Goal: Task Accomplishment & Management: Use online tool/utility

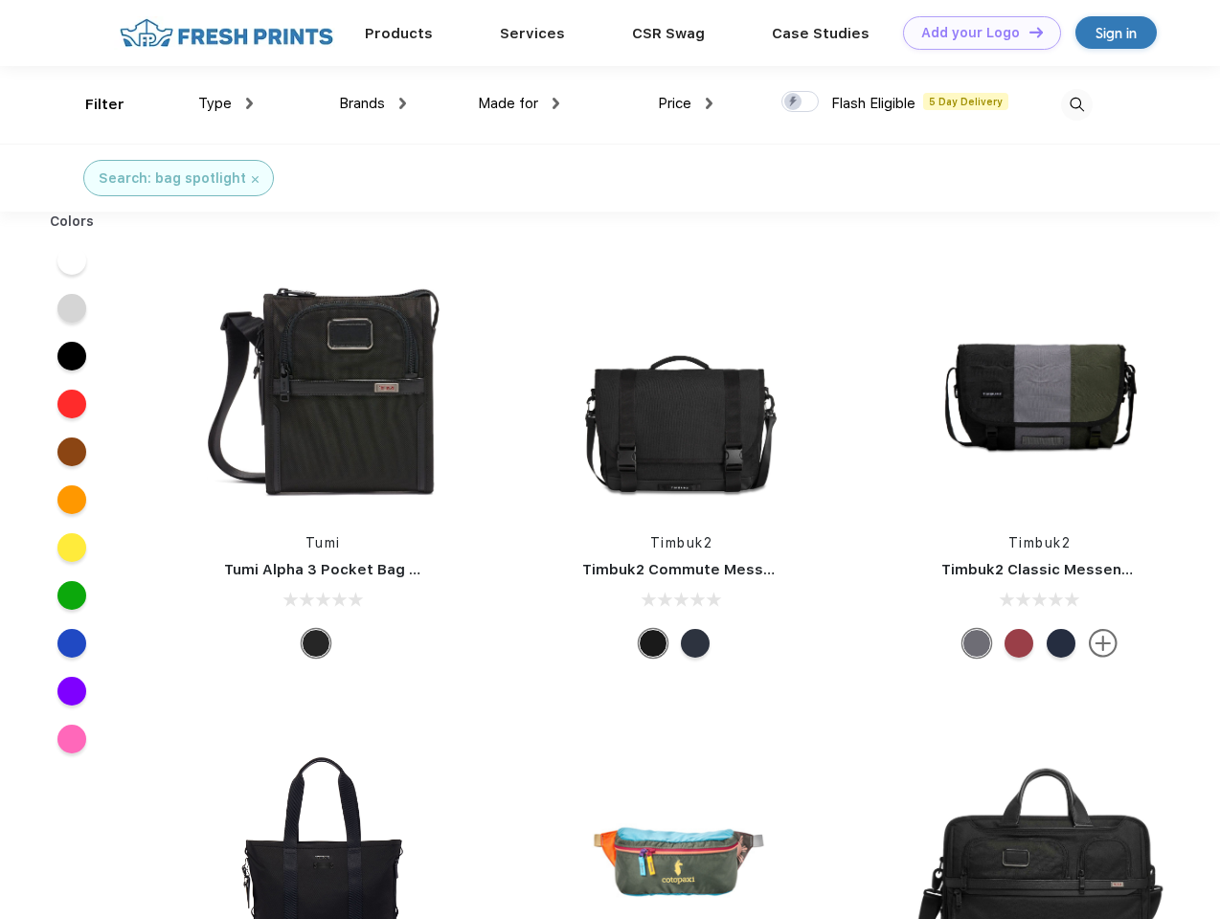
click at [975, 33] on link "Add your Logo Design Tool" at bounding box center [982, 33] width 158 height 34
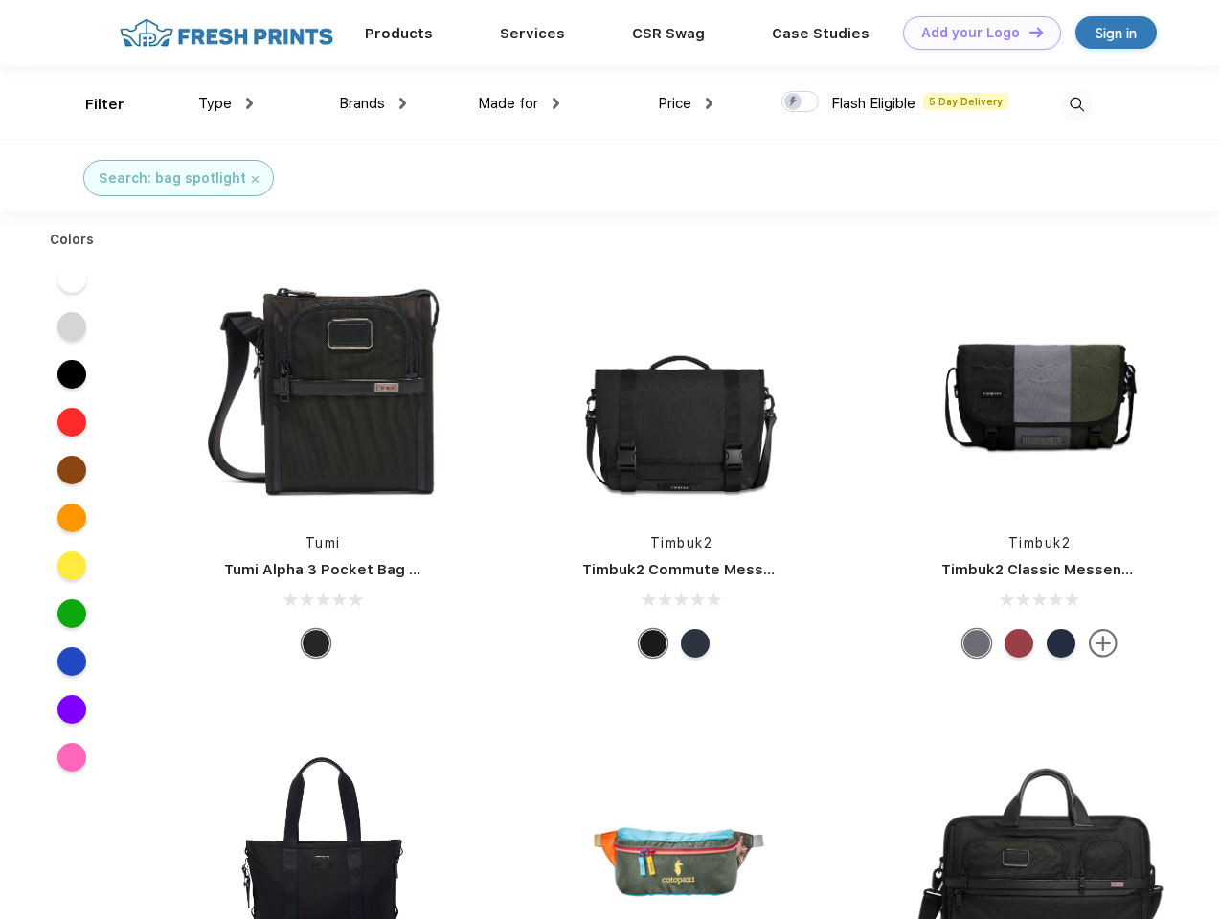
click at [0, 0] on div "Design Tool" at bounding box center [0, 0] width 0 height 0
click at [1027, 32] on link "Add your Logo Design Tool" at bounding box center [982, 33] width 158 height 34
click at [92, 104] on div "Filter" at bounding box center [104, 105] width 39 height 22
click at [226, 103] on span "Type" at bounding box center [215, 103] width 34 height 17
click at [372, 103] on span "Brands" at bounding box center [362, 103] width 46 height 17
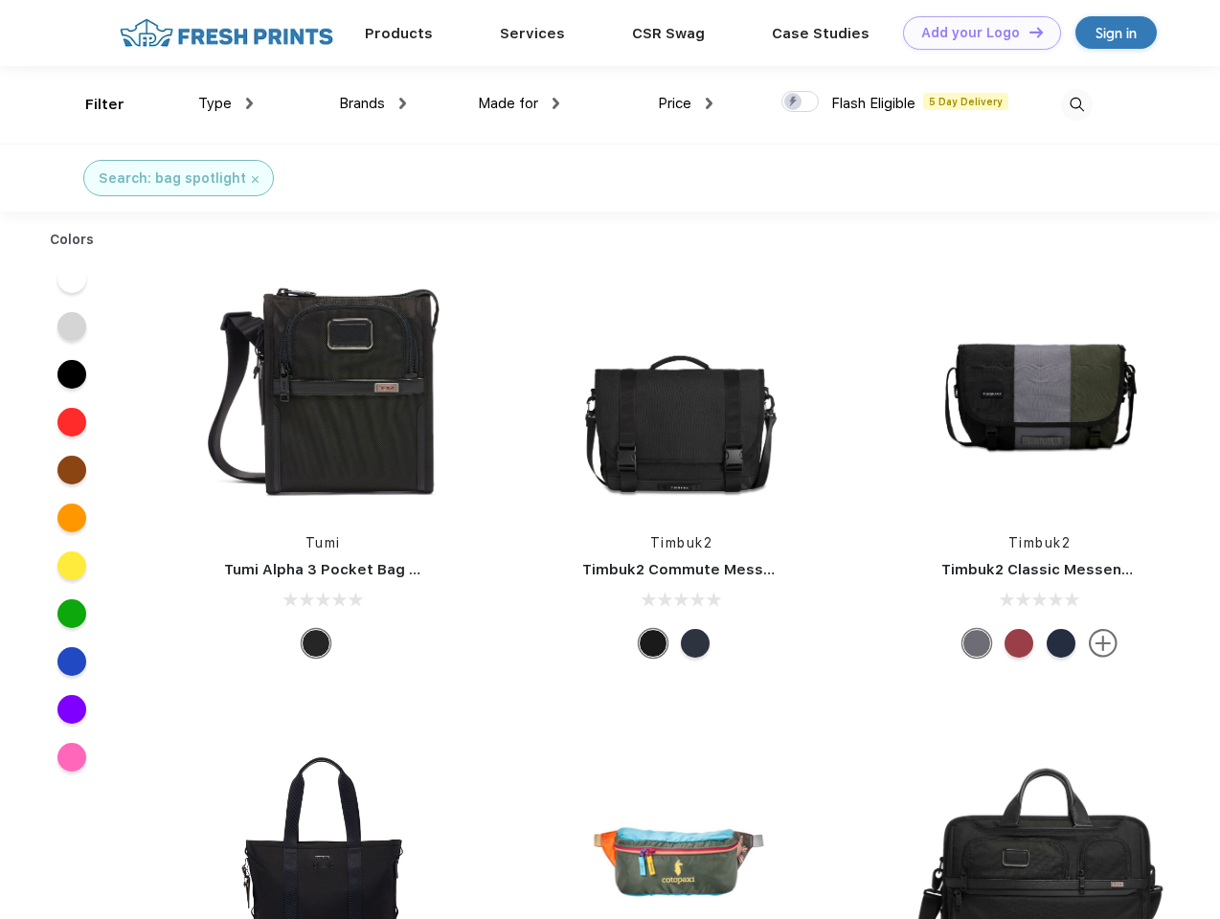
click at [519, 103] on span "Made for" at bounding box center [508, 103] width 60 height 17
click at [685, 103] on span "Price" at bounding box center [675, 103] width 34 height 17
click at [800, 102] on div at bounding box center [799, 101] width 37 height 21
click at [794, 102] on input "checkbox" at bounding box center [787, 96] width 12 height 12
click at [1076, 104] on img at bounding box center [1077, 105] width 32 height 32
